Goal: Transaction & Acquisition: Book appointment/travel/reservation

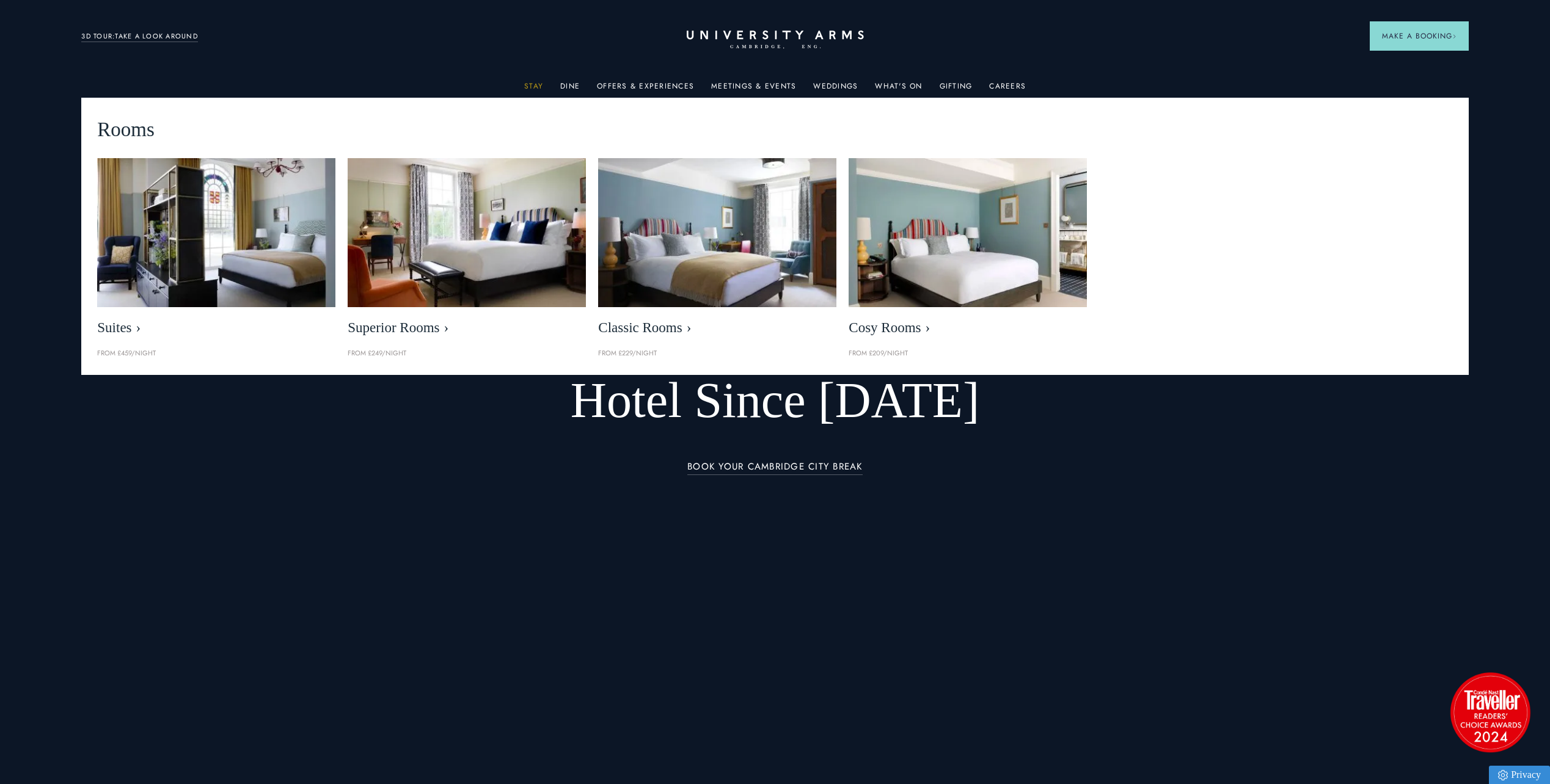
click at [538, 85] on link "Stay" at bounding box center [534, 89] width 19 height 16
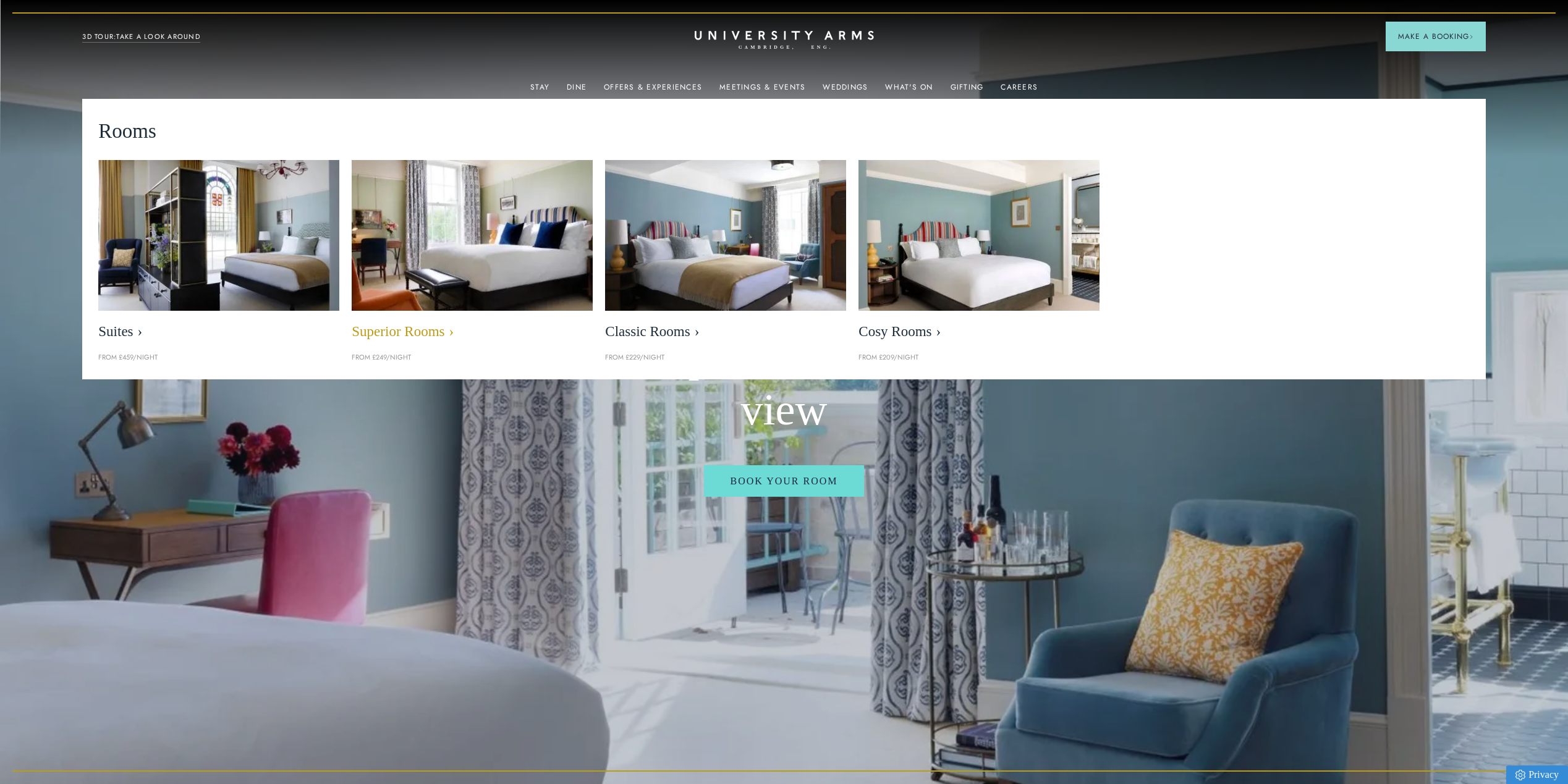
click at [414, 333] on span "Superior Rooms" at bounding box center [473, 331] width 241 height 18
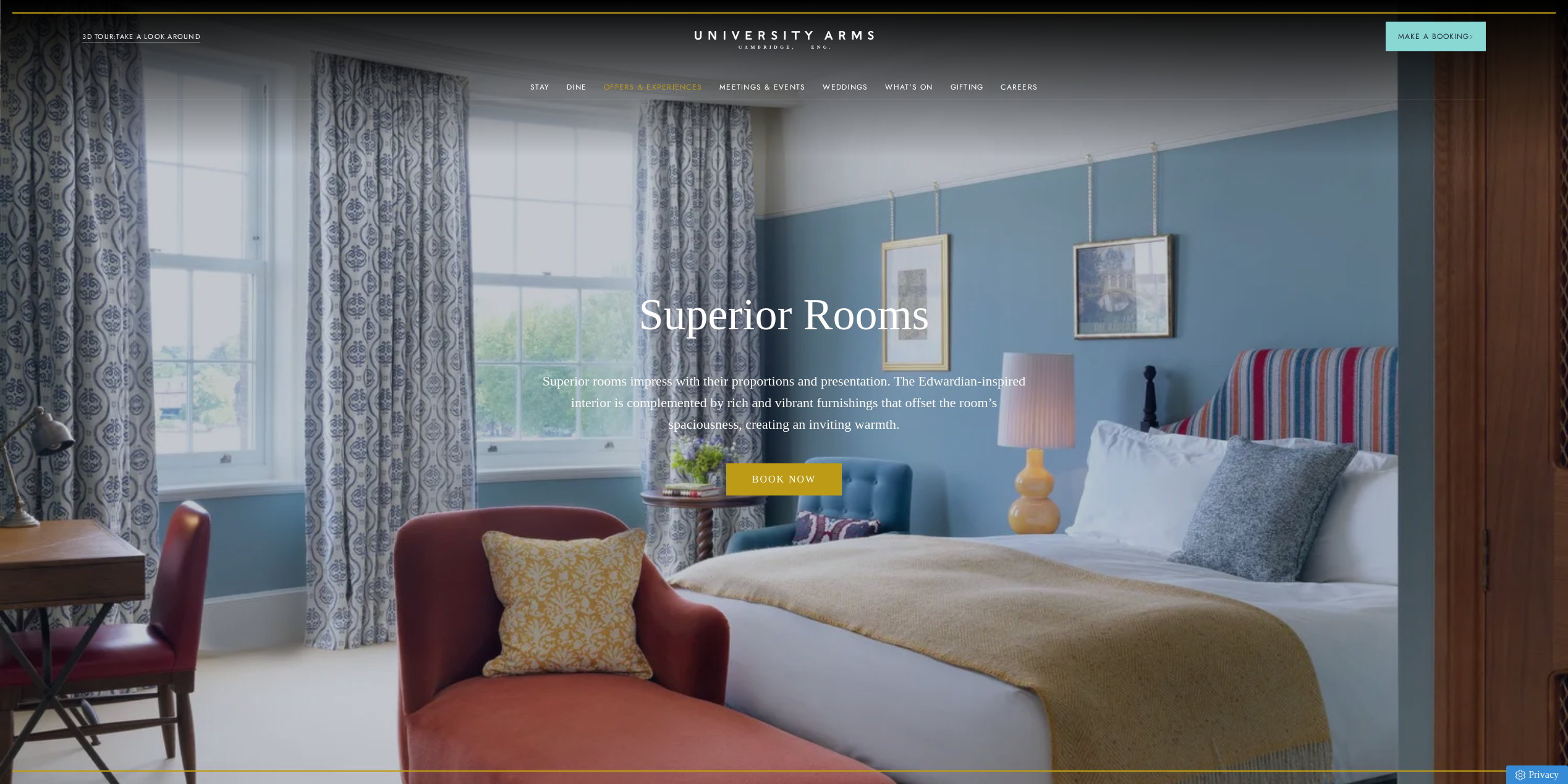
click at [655, 86] on link "Offers & Experiences" at bounding box center [653, 90] width 98 height 16
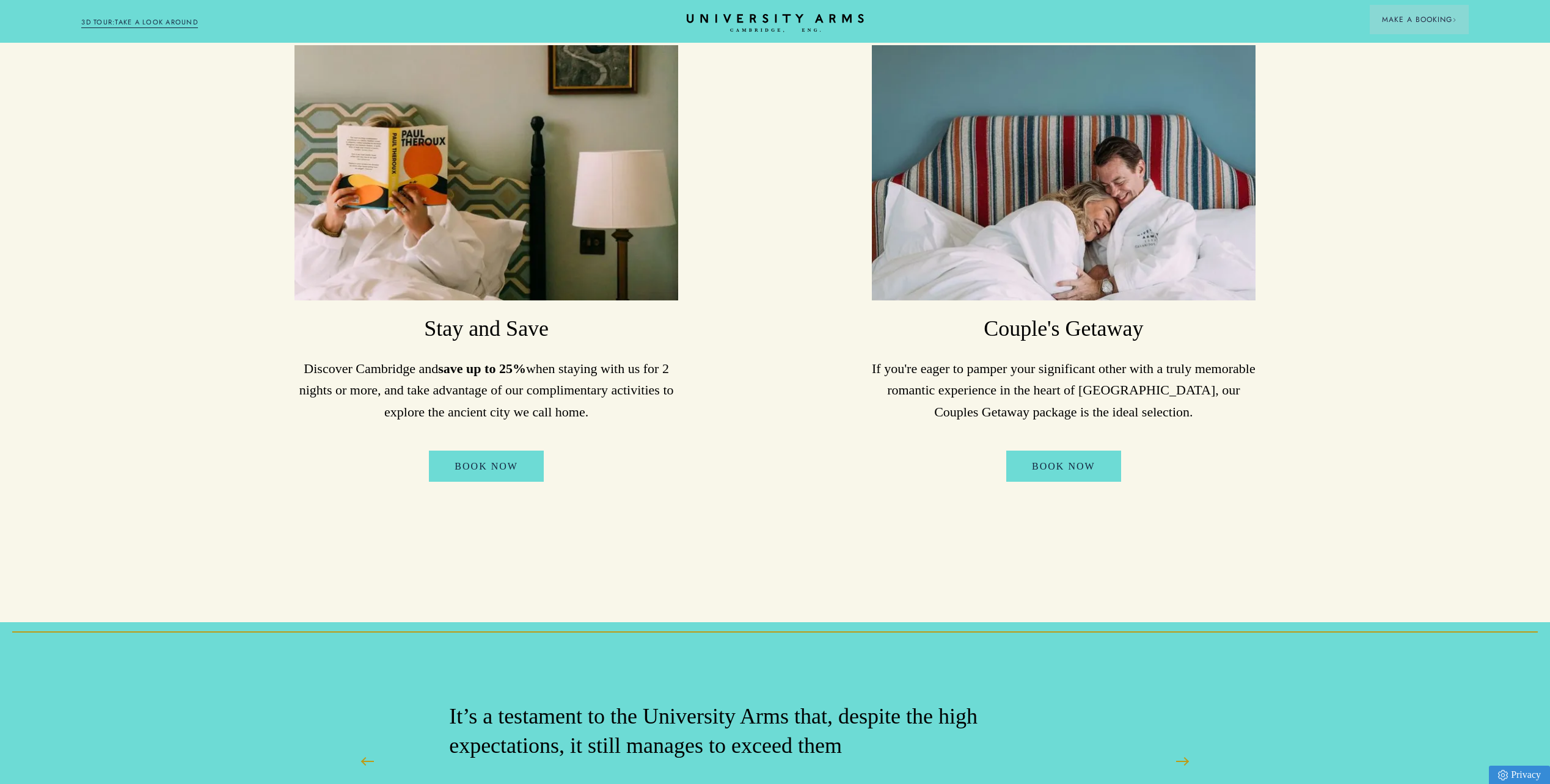
scroll to position [1112, 0]
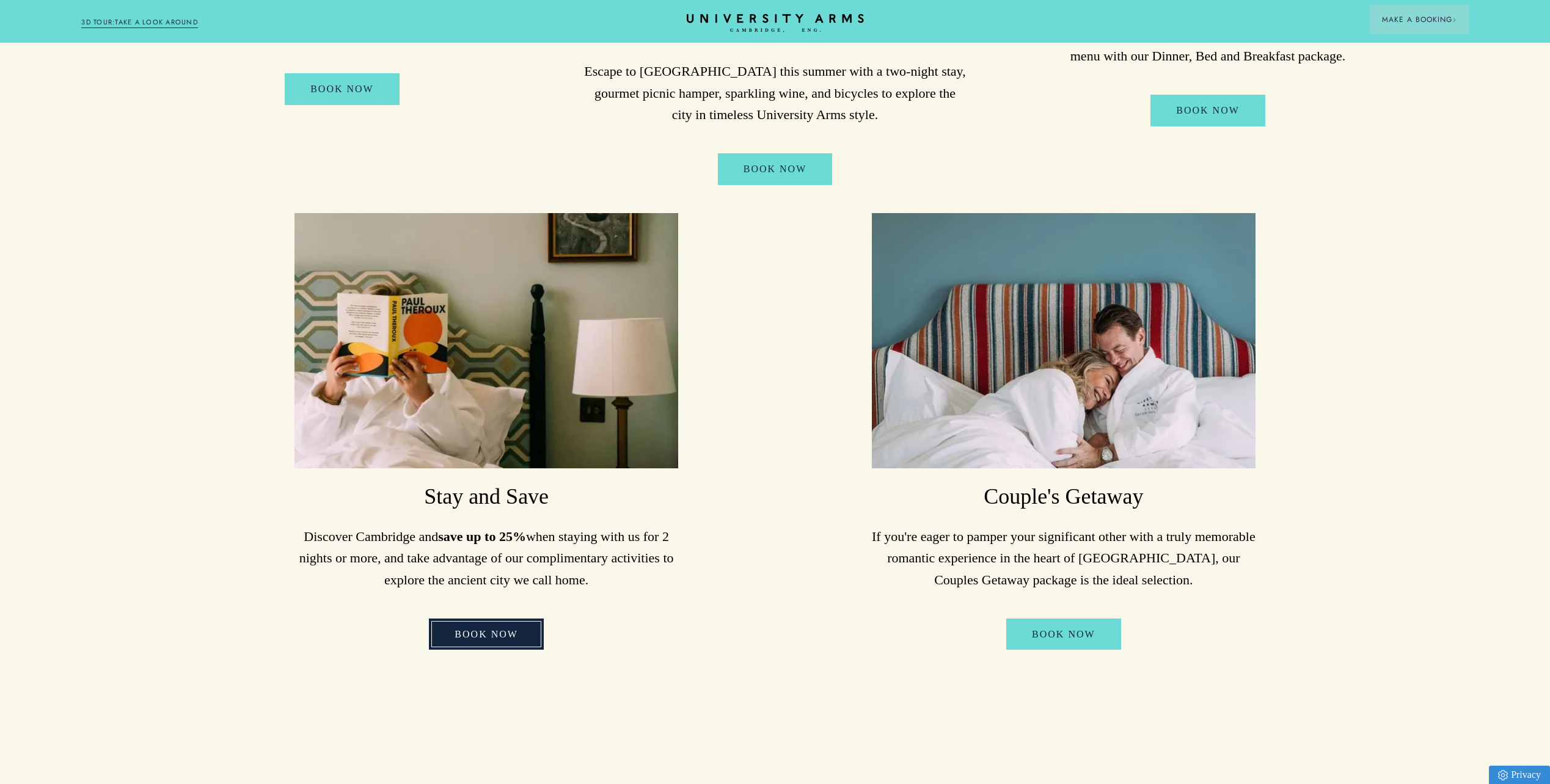
click at [487, 619] on link "Book Now" at bounding box center [486, 635] width 115 height 32
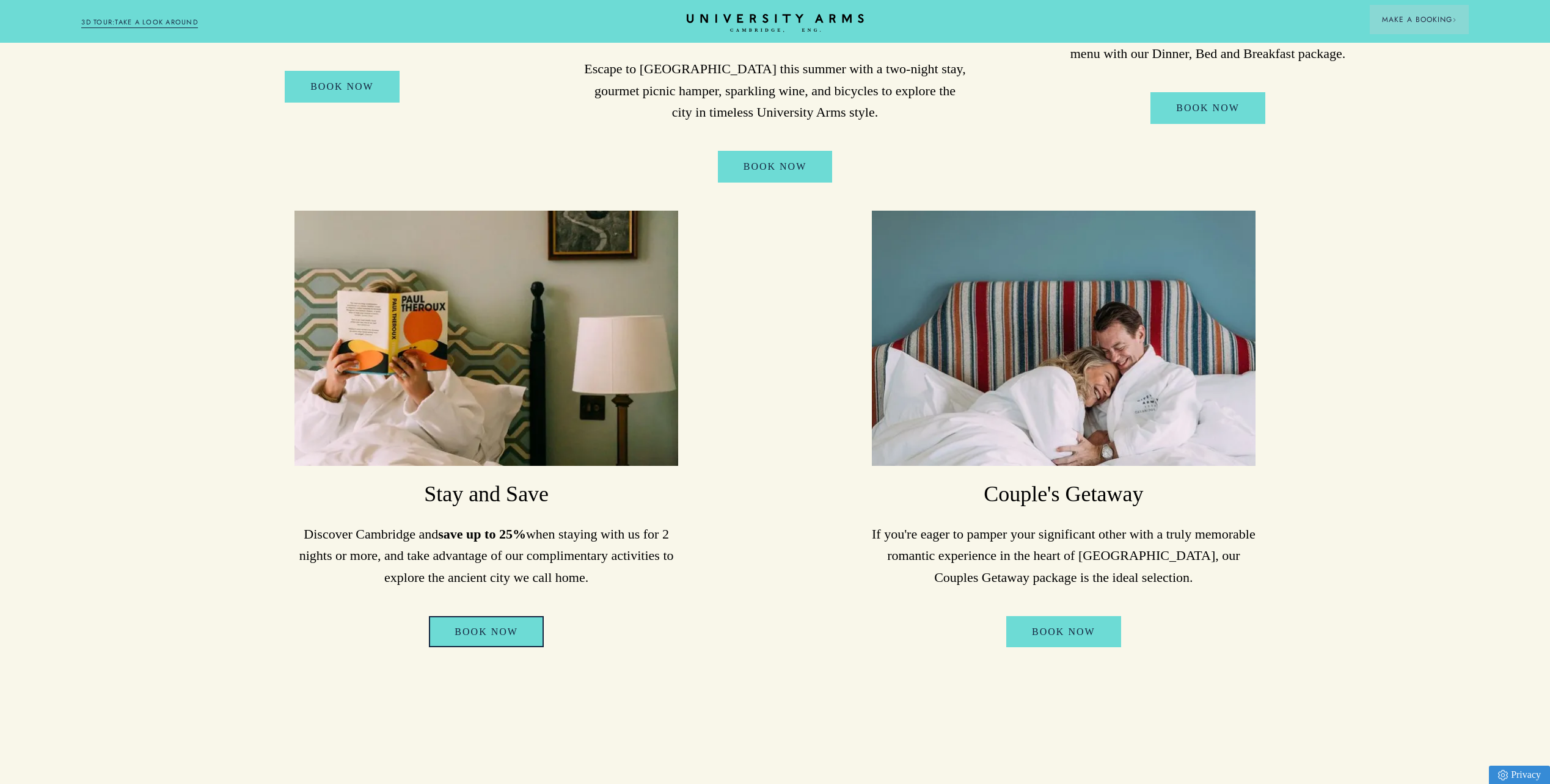
scroll to position [1099, 0]
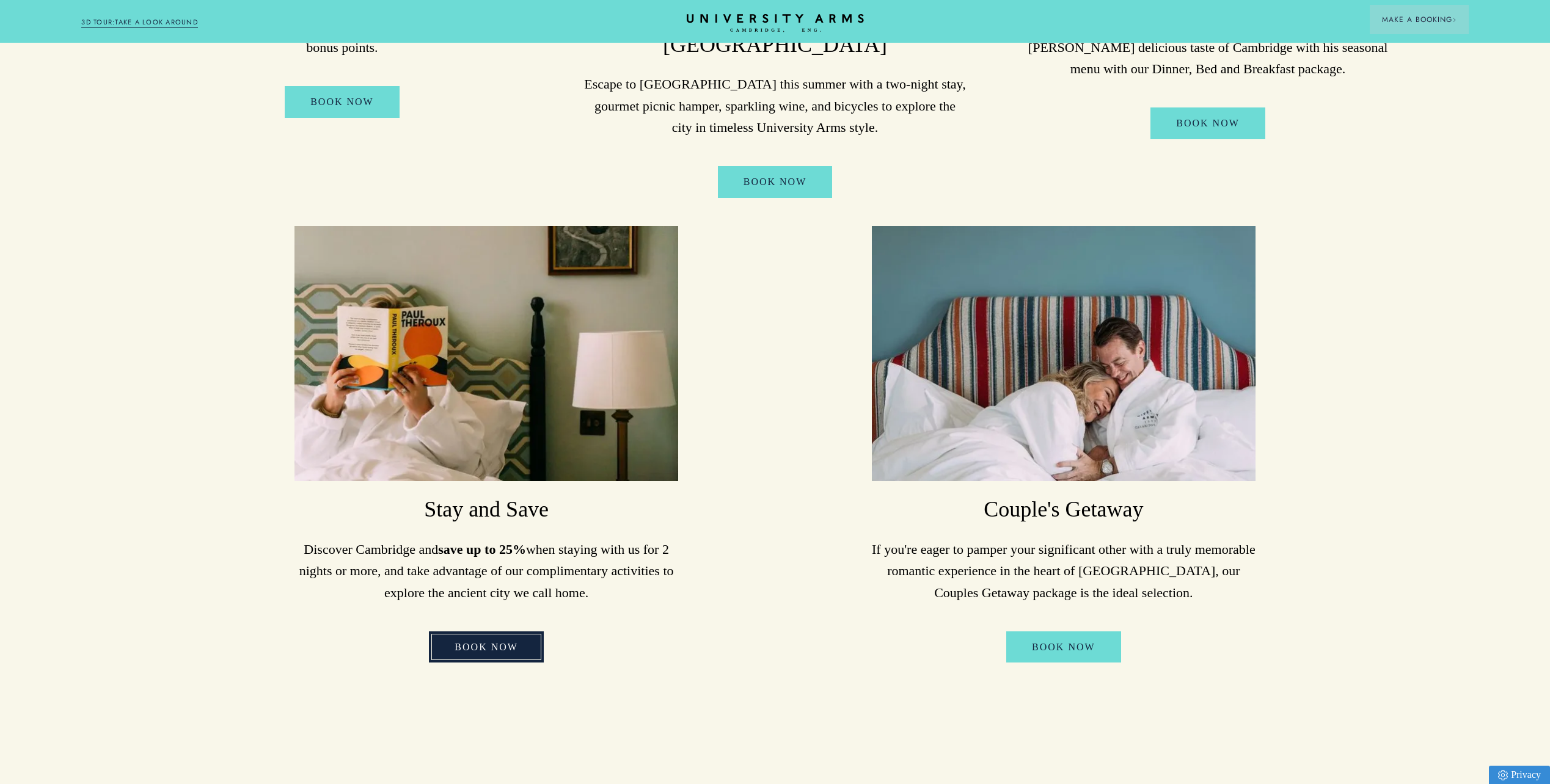
click at [505, 632] on link "Book Now" at bounding box center [486, 647] width 115 height 32
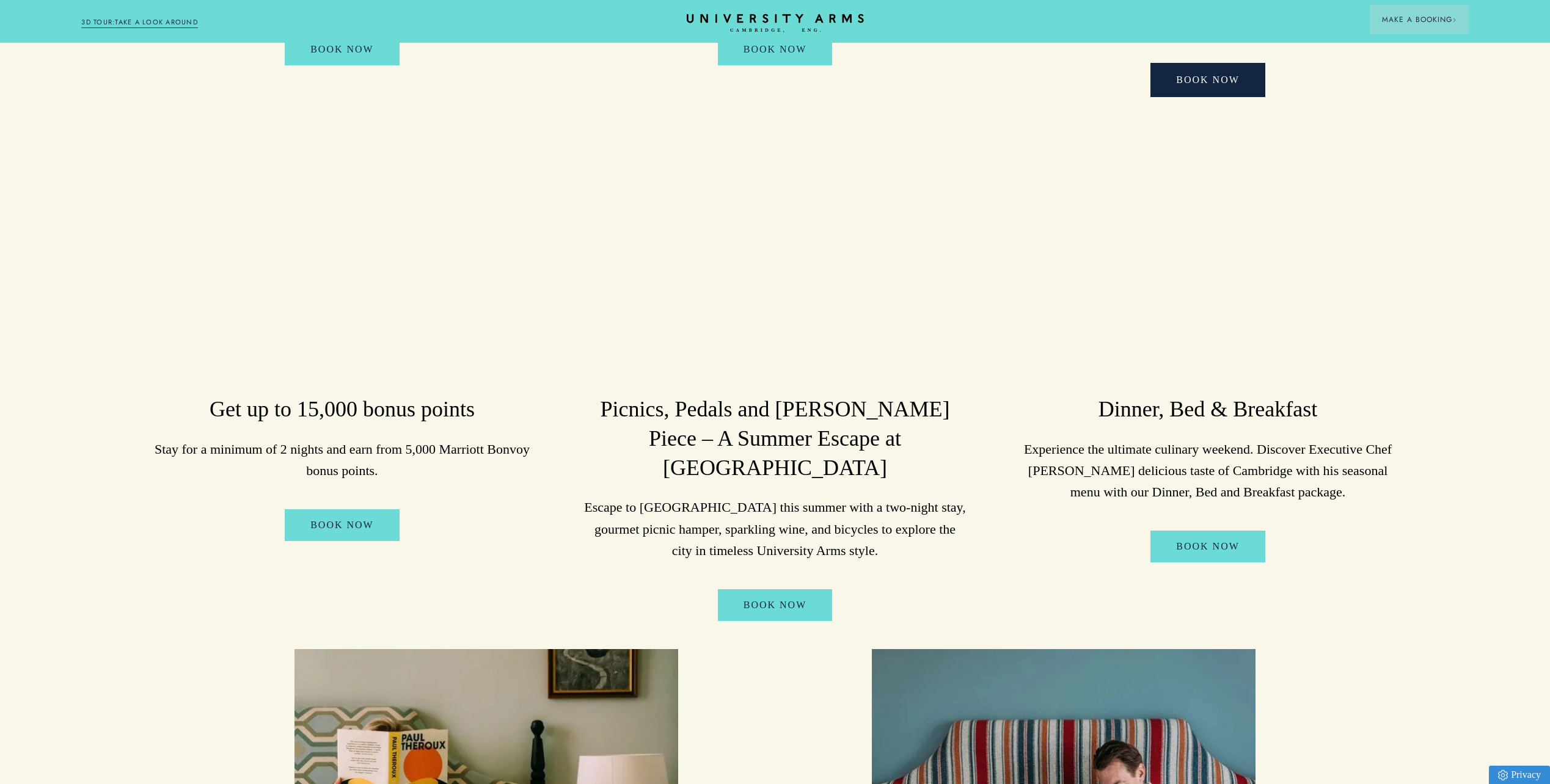
scroll to position [611, 0]
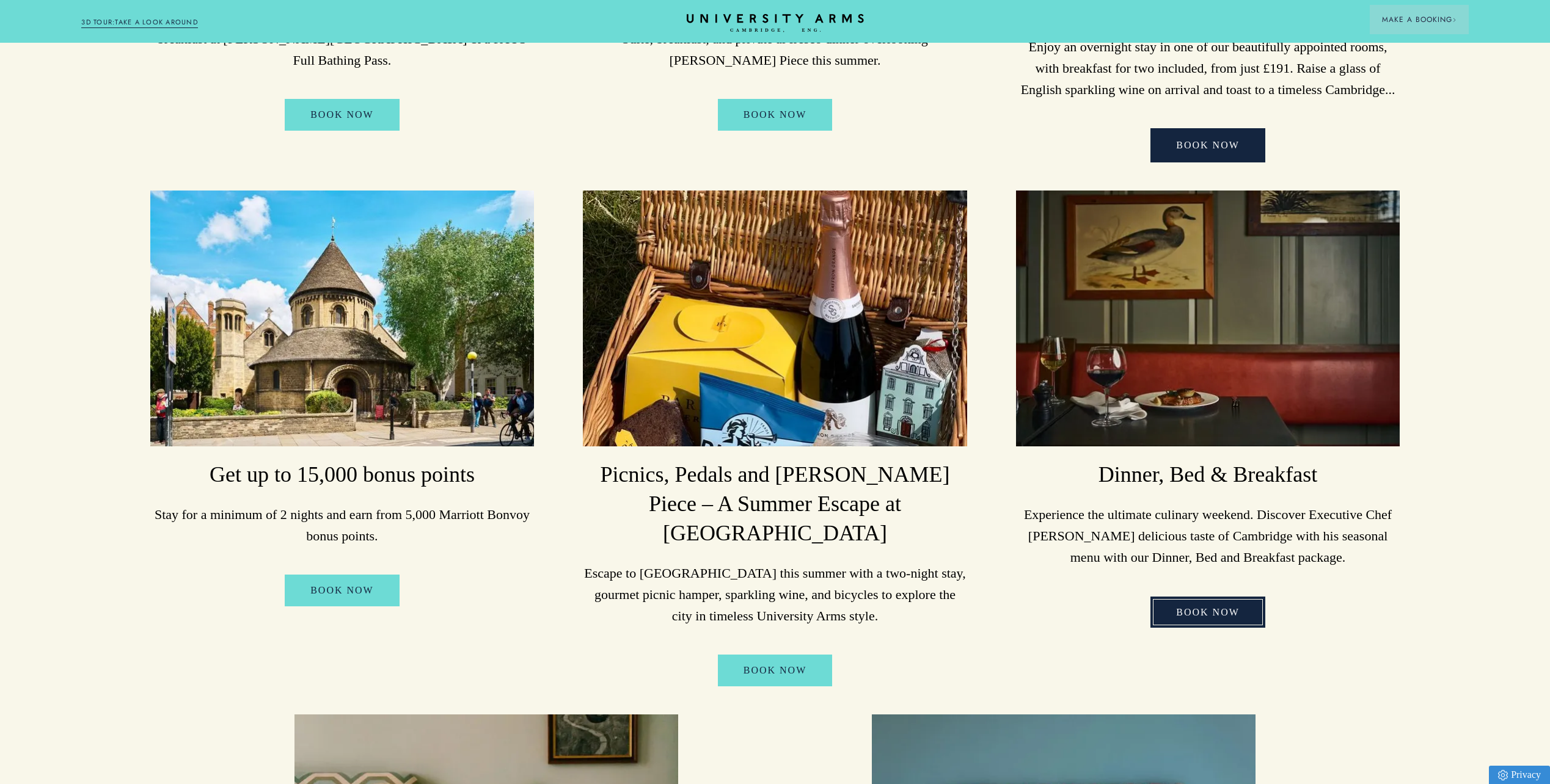
click at [1192, 597] on link "Book Now" at bounding box center [1207, 613] width 115 height 32
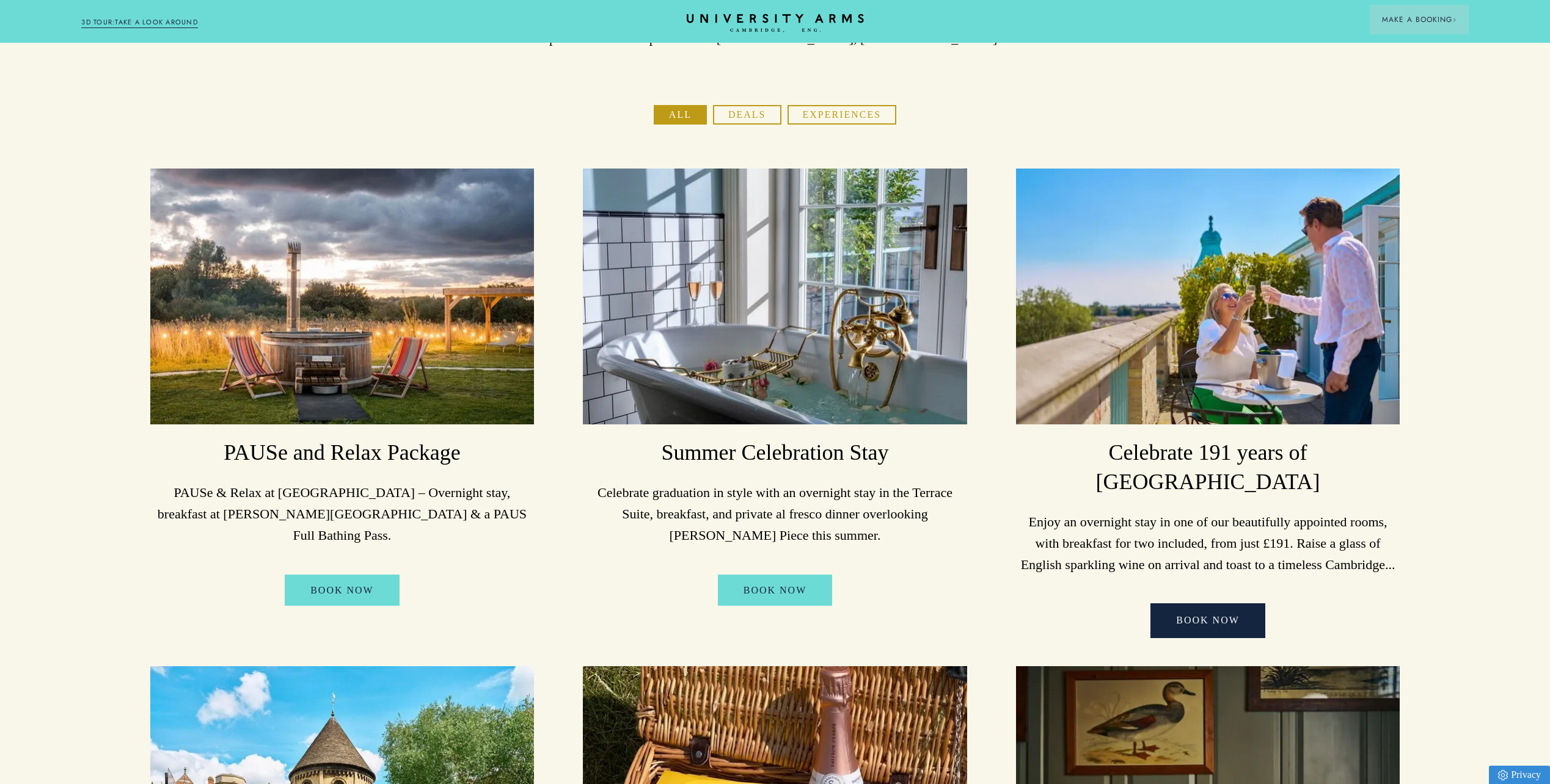
scroll to position [0, 0]
